Goal: Task Accomplishment & Management: Use online tool/utility

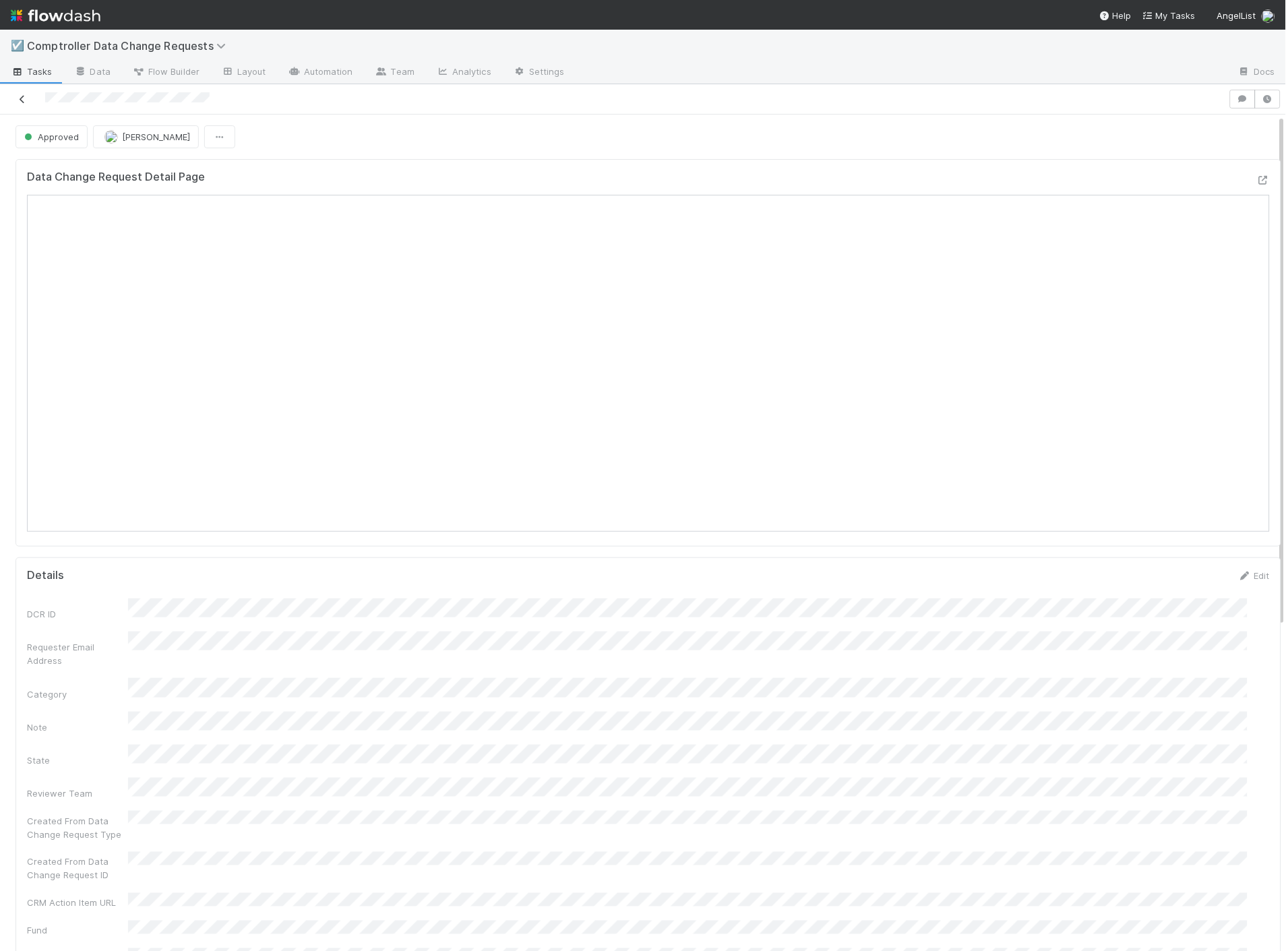
click at [26, 98] on icon at bounding box center [22, 99] width 13 height 9
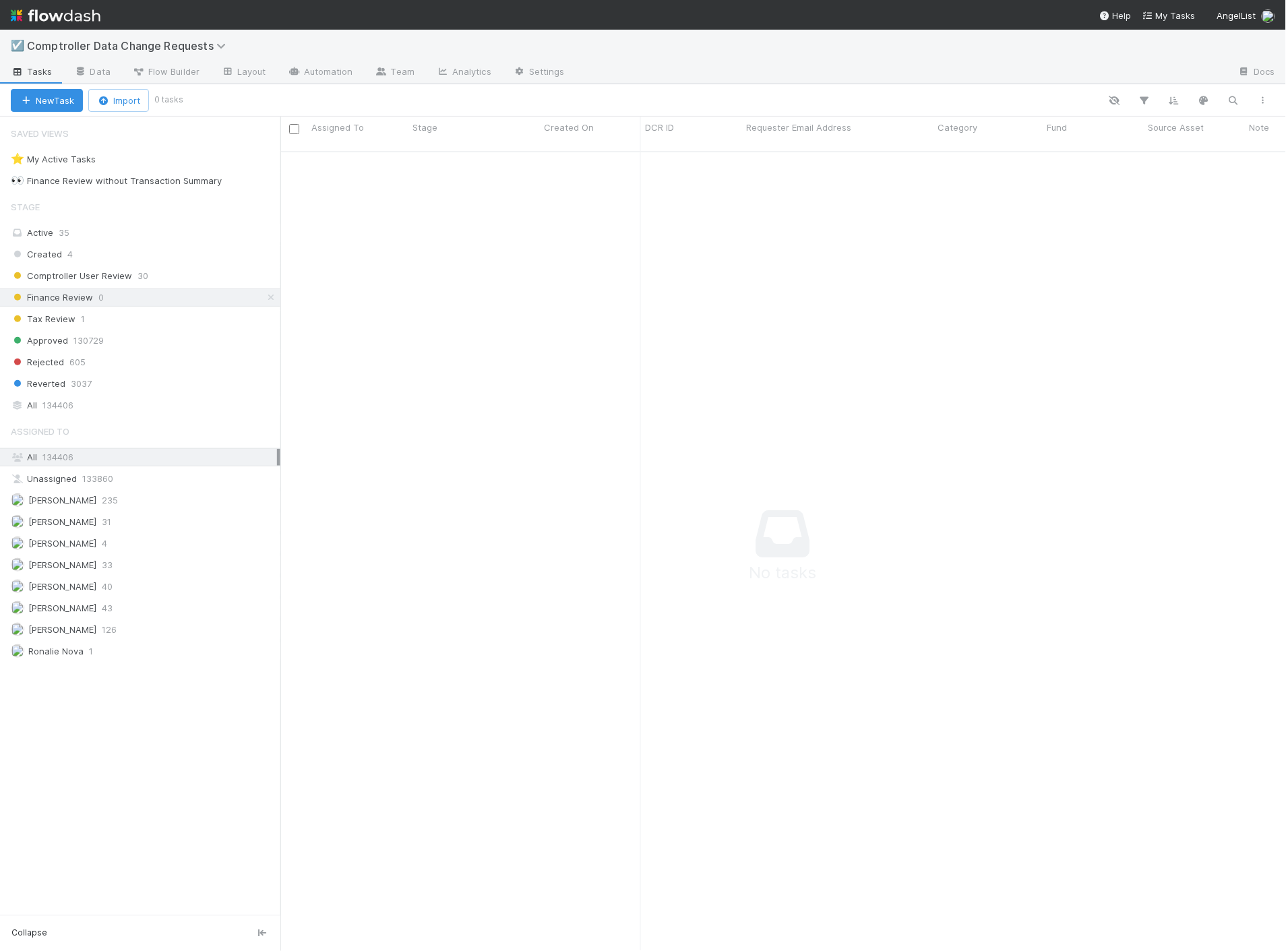
scroll to position [789, 983]
click at [89, 297] on span "Finance Review" at bounding box center [52, 297] width 82 height 17
click at [51, 12] on img at bounding box center [56, 15] width 90 height 23
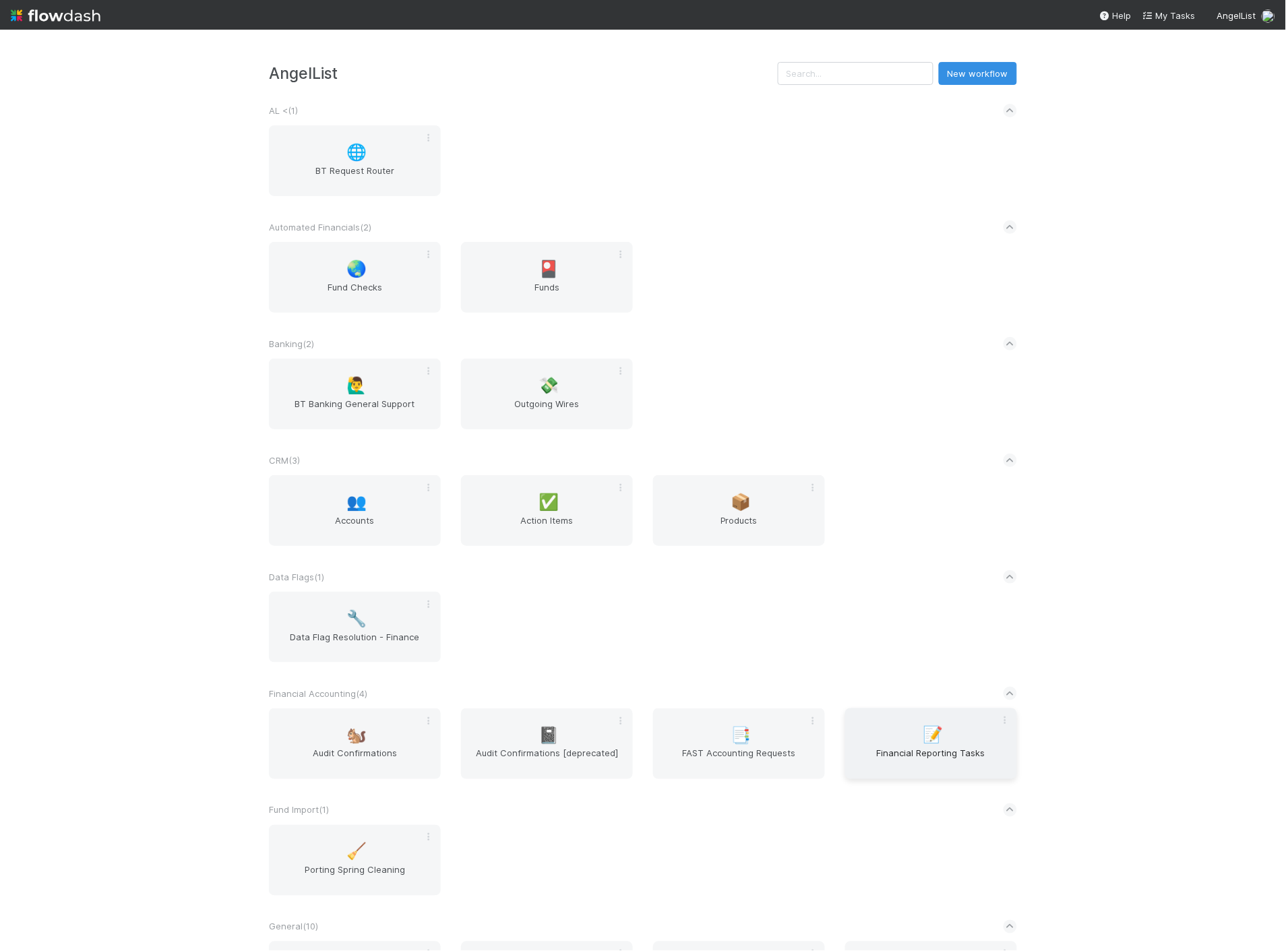
click at [914, 766] on span "Financial Reporting Tasks" at bounding box center [931, 760] width 161 height 27
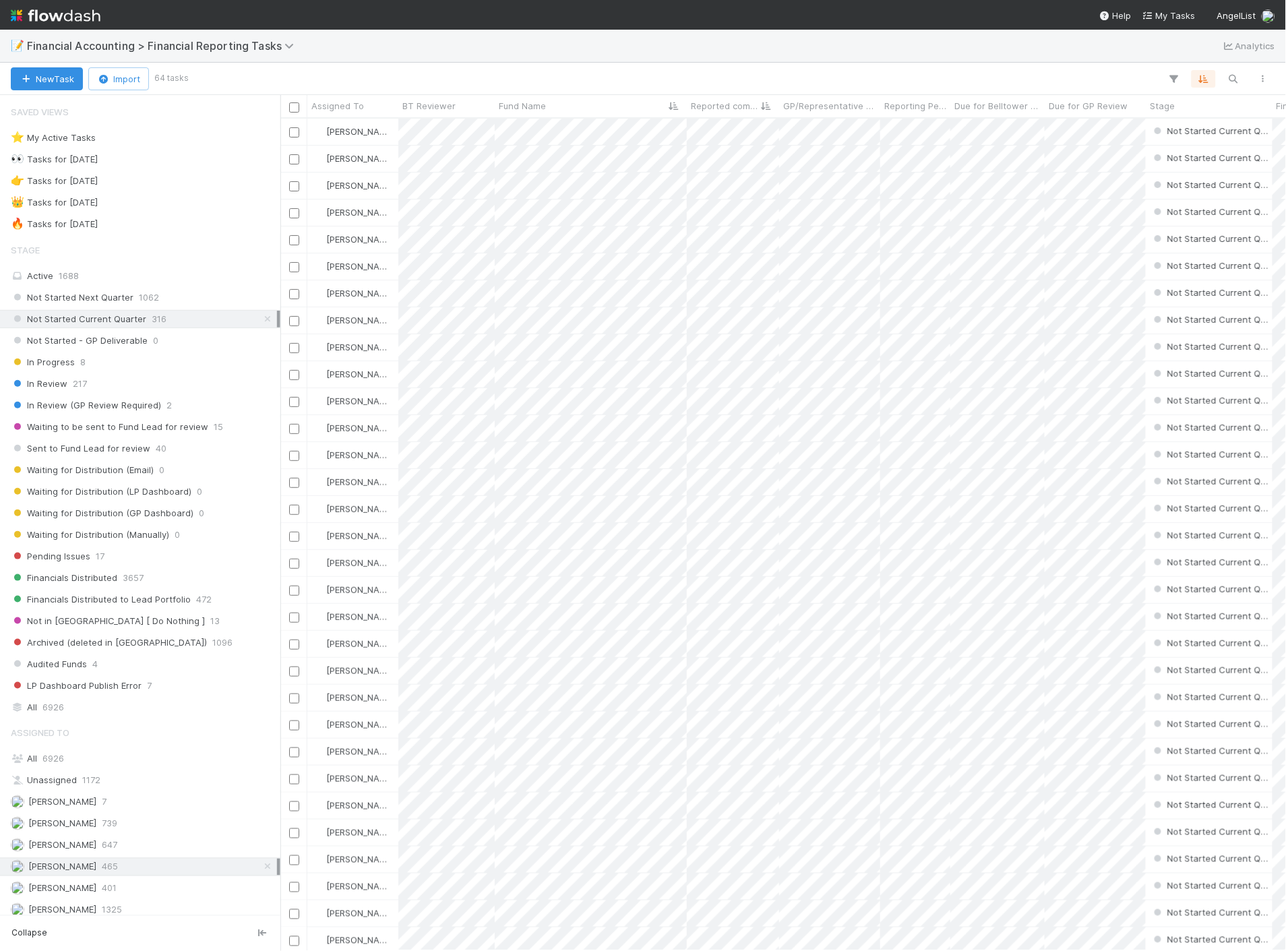
scroll to position [821, 994]
click at [53, 712] on span "6926" at bounding box center [53, 707] width 22 height 17
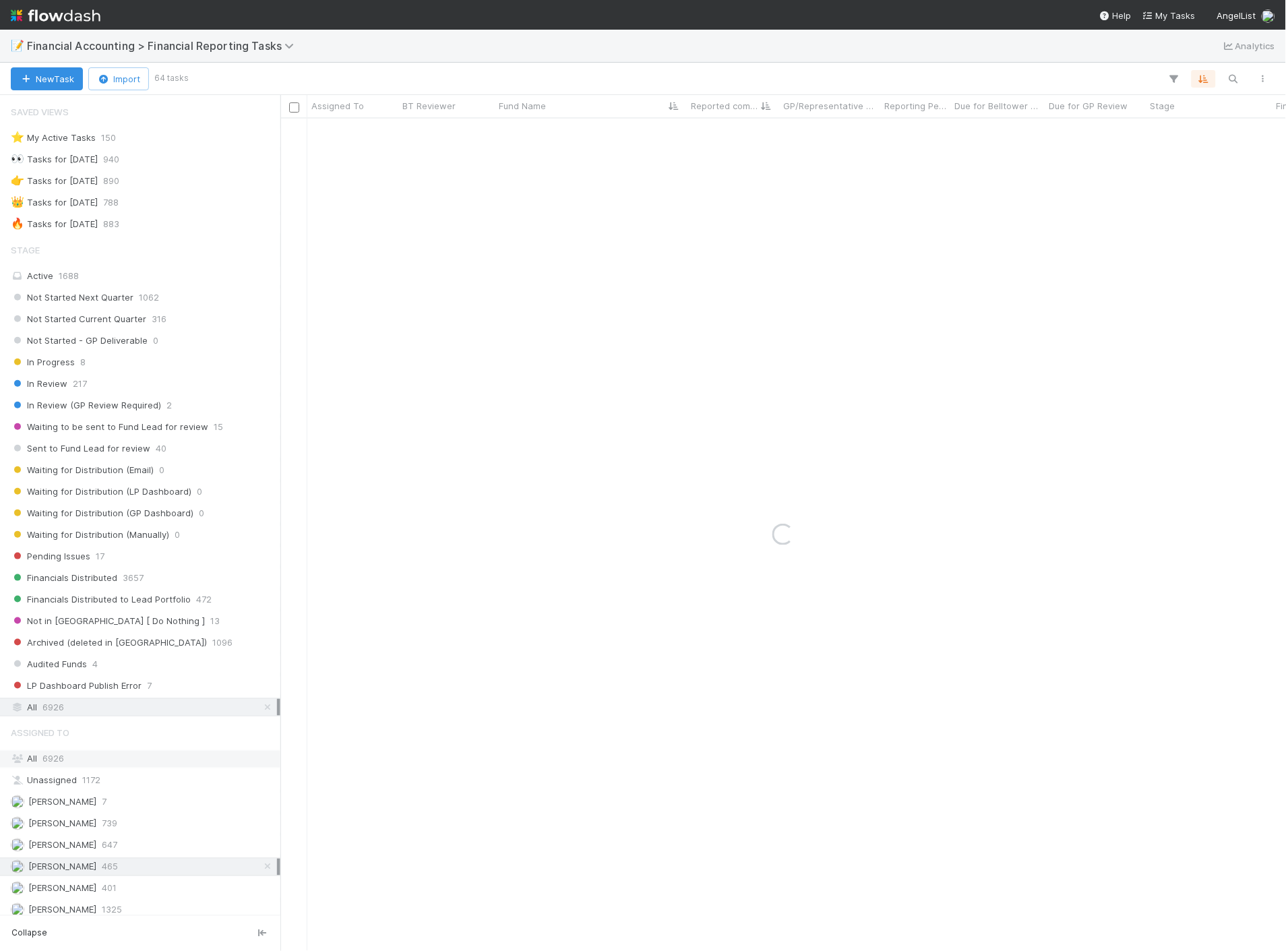
click at [70, 759] on div "All 6926" at bounding box center [144, 759] width 266 height 17
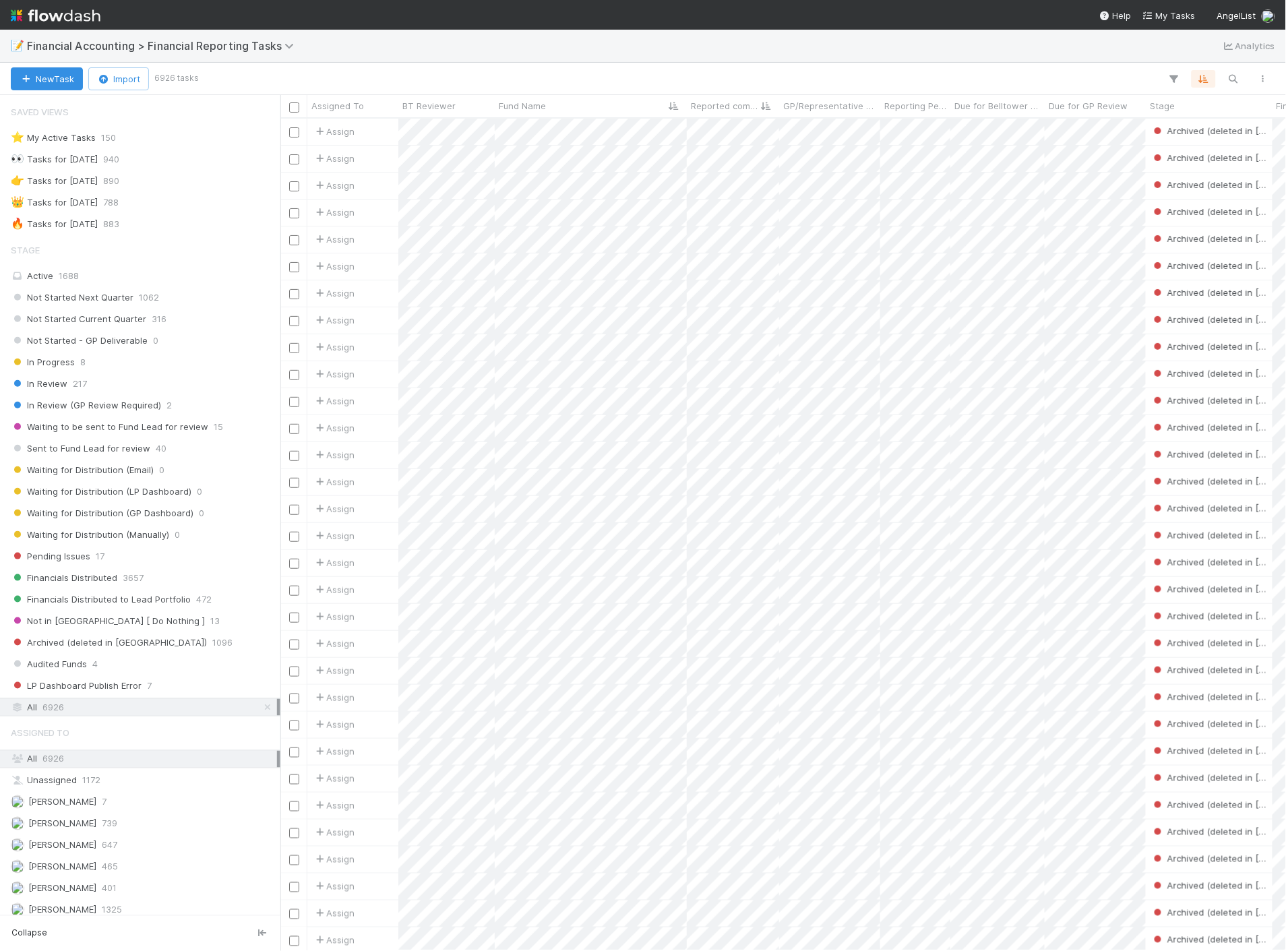
scroll to position [821, 994]
click at [1058, 68] on div "New Task Import 6926 tasks" at bounding box center [643, 79] width 1286 height 32
click at [129, 868] on div "[PERSON_NAME] 465" at bounding box center [144, 867] width 266 height 17
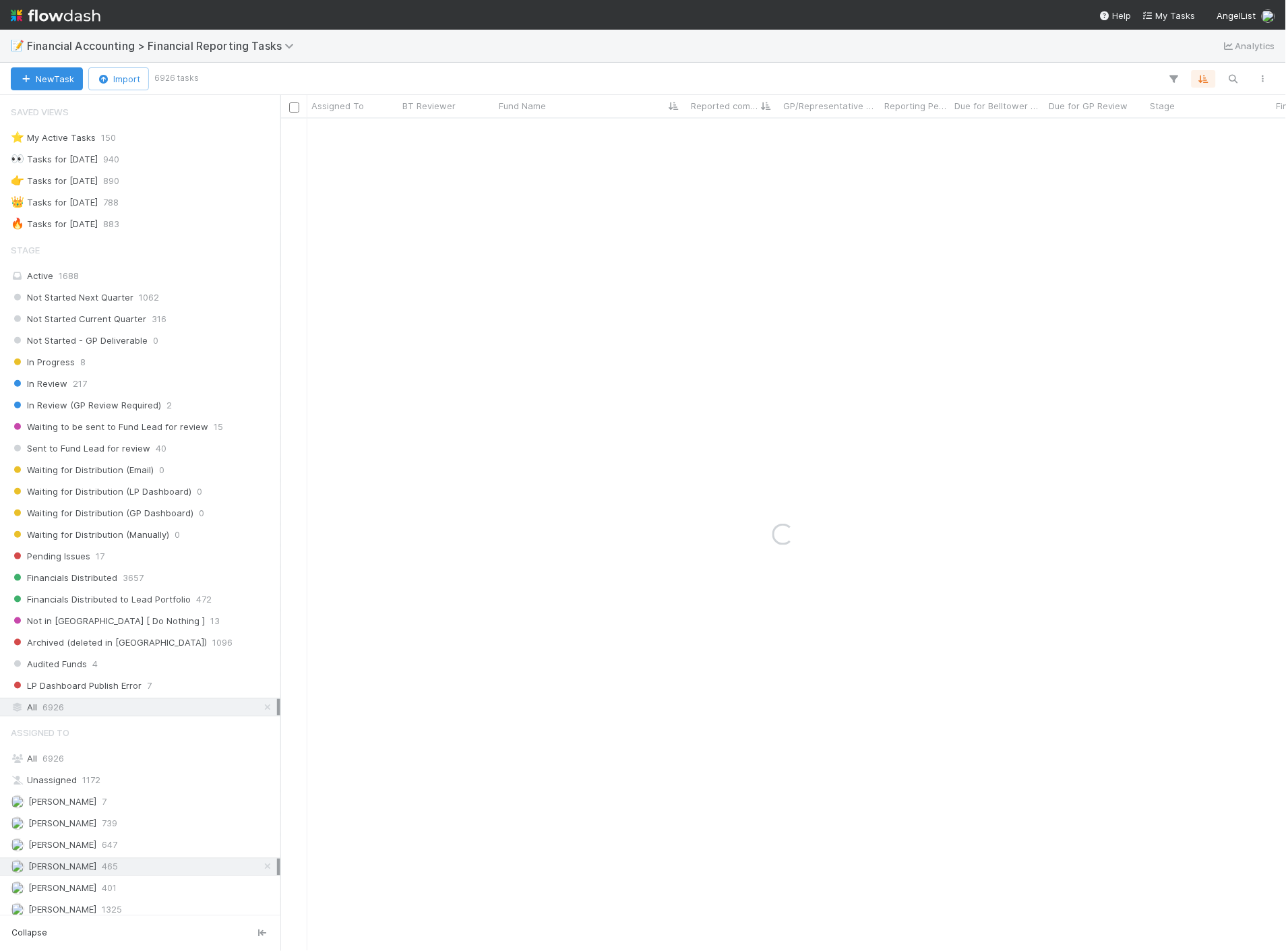
click at [1115, 70] on div at bounding box center [737, 79] width 1082 height 18
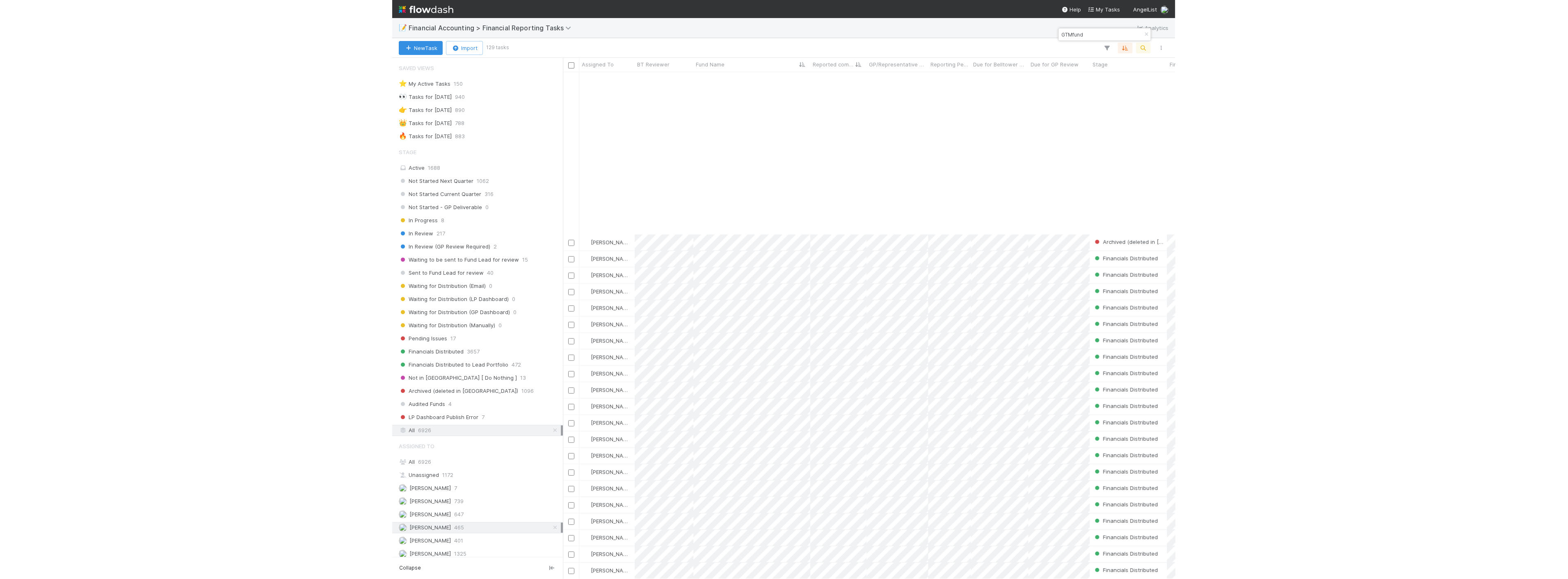
scroll to position [1184, 0]
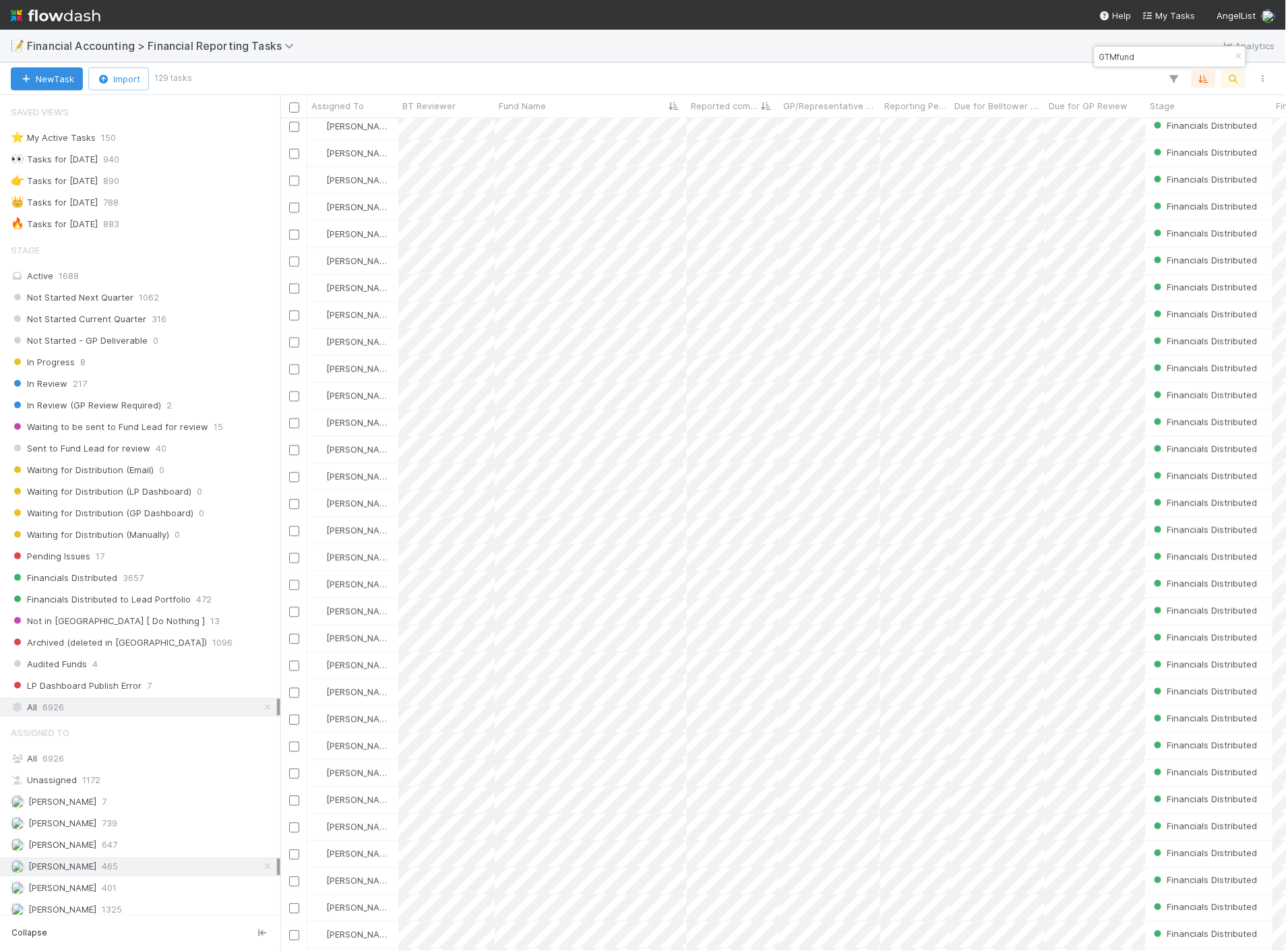
type input "GTMfund"
